Goal: Navigation & Orientation: Understand site structure

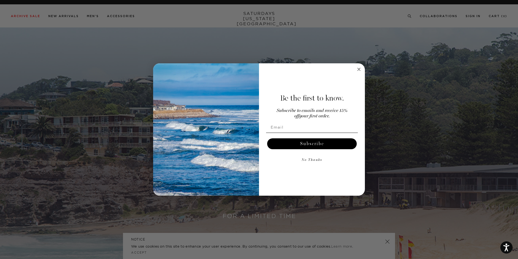
click at [360, 70] on icon "Close dialog" at bounding box center [358, 69] width 3 height 3
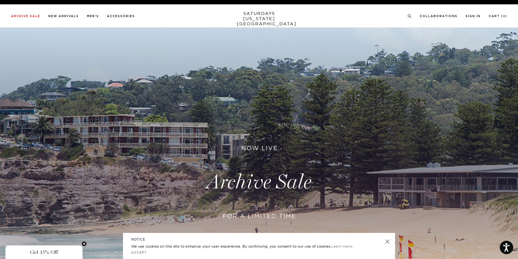
click at [506, 243] on circle "Open accessiBe: accessibility options, statement and help" at bounding box center [506, 244] width 2 height 2
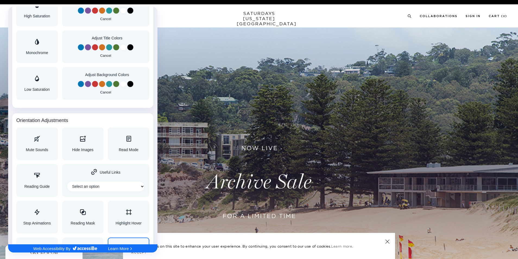
scroll to position [516, 0]
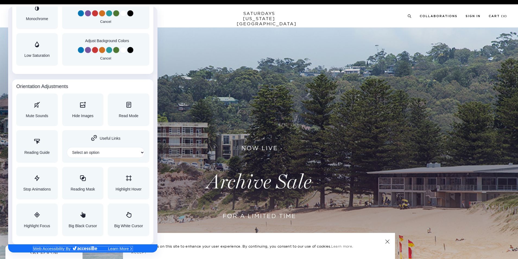
click at [91, 247] on img "Accessibility Adjustments" at bounding box center [85, 248] width 24 height 4
click at [216, 79] on div at bounding box center [259, 129] width 518 height 259
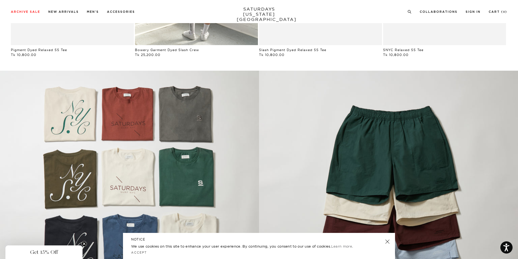
scroll to position [488, 0]
click at [506, 244] on circle "Open accessiBe: accessibility options, statement and help" at bounding box center [506, 244] width 2 height 2
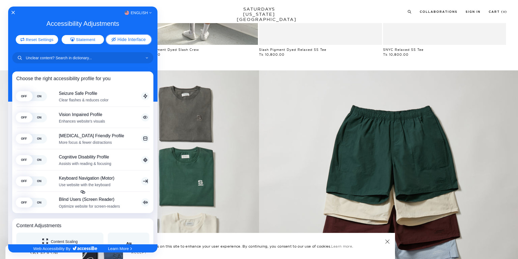
click at [143, 40] on button "Hide Interface" at bounding box center [128, 39] width 45 height 9
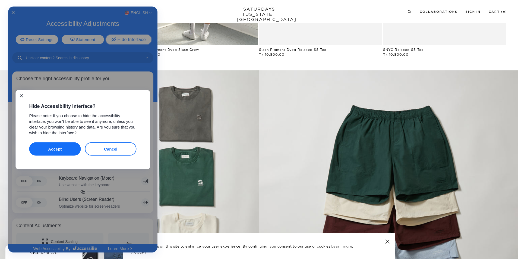
click at [63, 149] on button "Accept" at bounding box center [55, 148] width 52 height 13
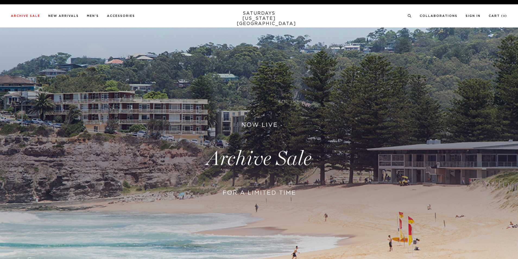
scroll to position [489, 0]
